Goal: Complete application form

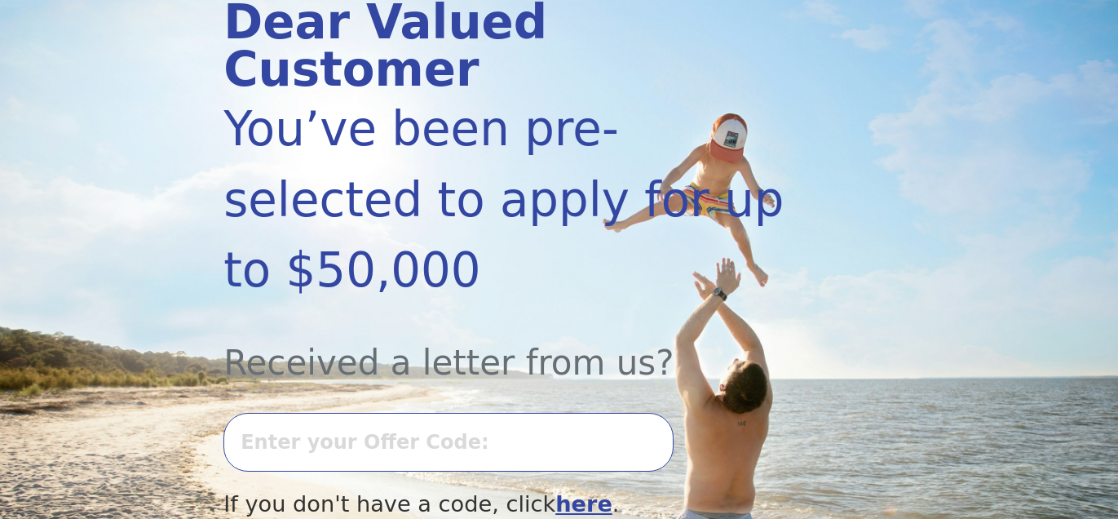
scroll to position [260, 0]
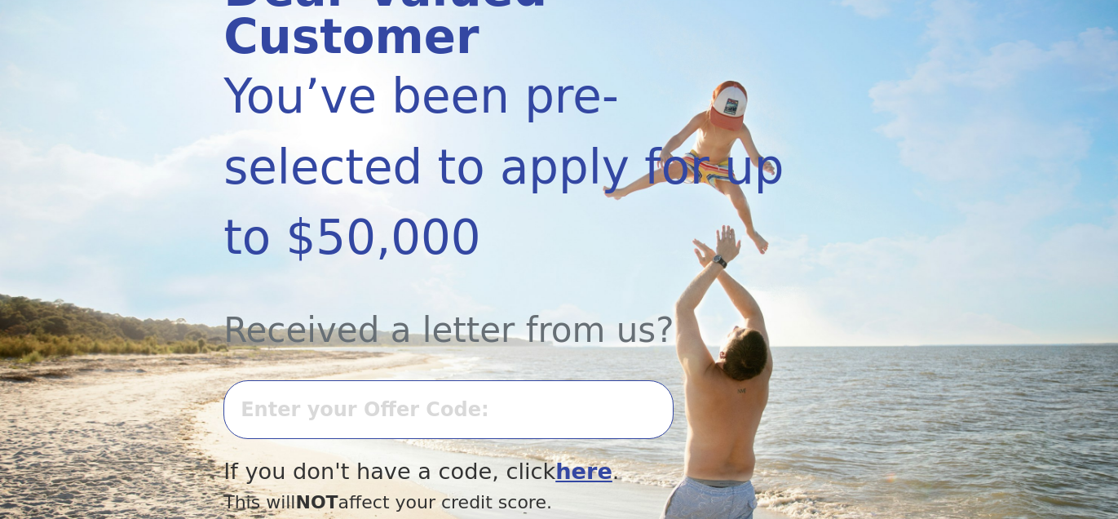
click at [261, 380] on input "text" at bounding box center [448, 409] width 450 height 59
type input "0820k-641490"
